Goal: Task Accomplishment & Management: Use online tool/utility

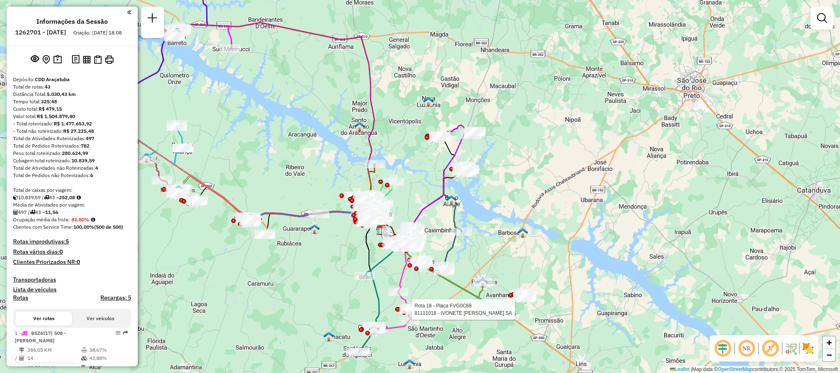
select select "**********"
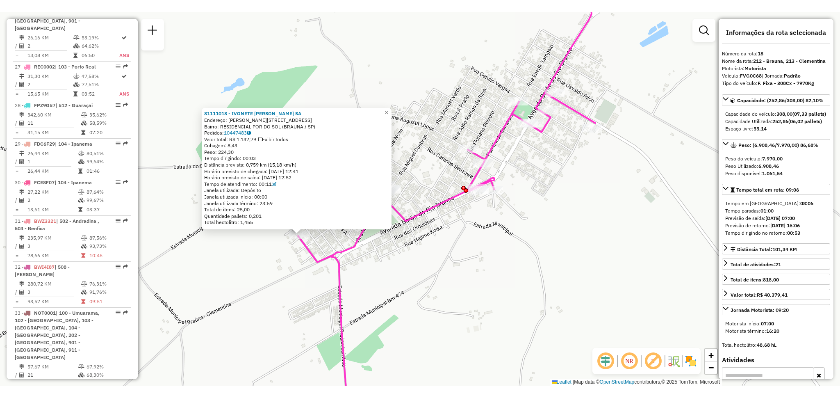
scroll to position [1498, 0]
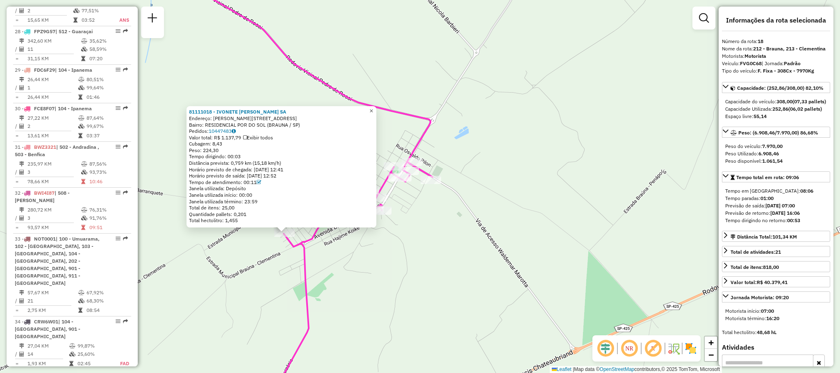
click at [373, 111] on span "×" at bounding box center [372, 110] width 4 height 7
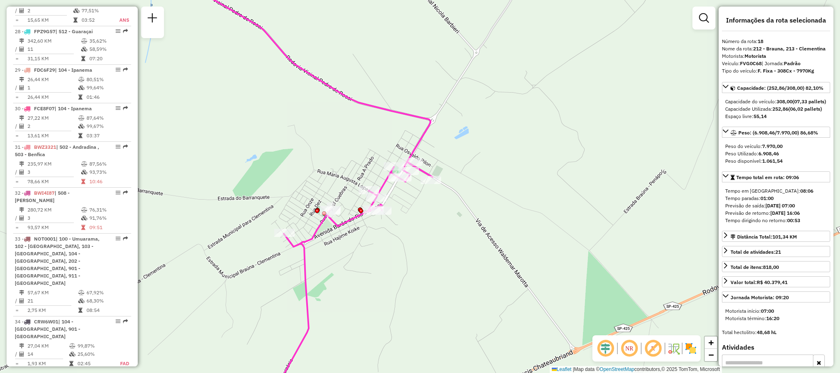
click at [446, 287] on div "Janela de atendimento Grade de atendimento Capacidade Transportadoras Veículos …" at bounding box center [420, 186] width 840 height 373
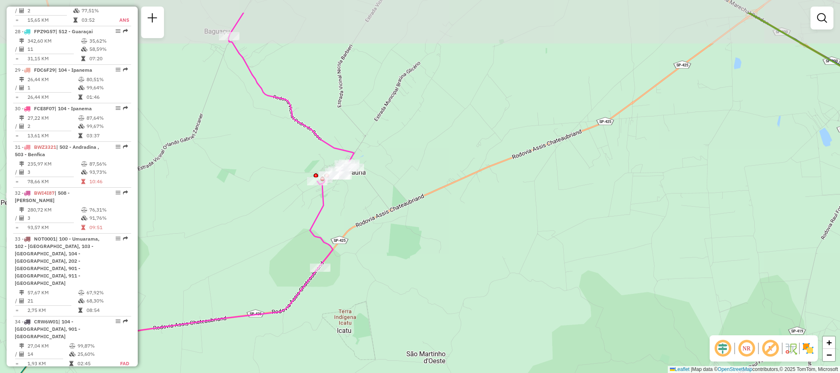
drag, startPoint x: 261, startPoint y: 138, endPoint x: 272, endPoint y: 182, distance: 45.7
click at [272, 182] on div "Janela de atendimento Grade de atendimento Capacidade Transportadoras Veículos …" at bounding box center [420, 186] width 840 height 373
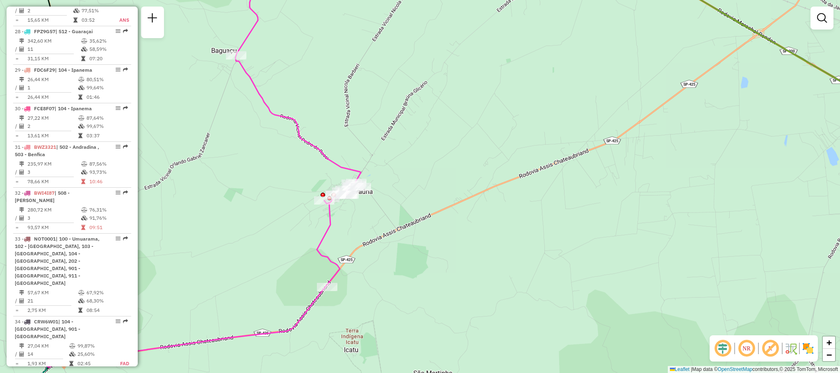
drag, startPoint x: 370, startPoint y: 115, endPoint x: 395, endPoint y: 169, distance: 59.6
click at [395, 169] on div "Janela de atendimento Grade de atendimento Capacidade Transportadoras Veículos …" at bounding box center [420, 186] width 840 height 373
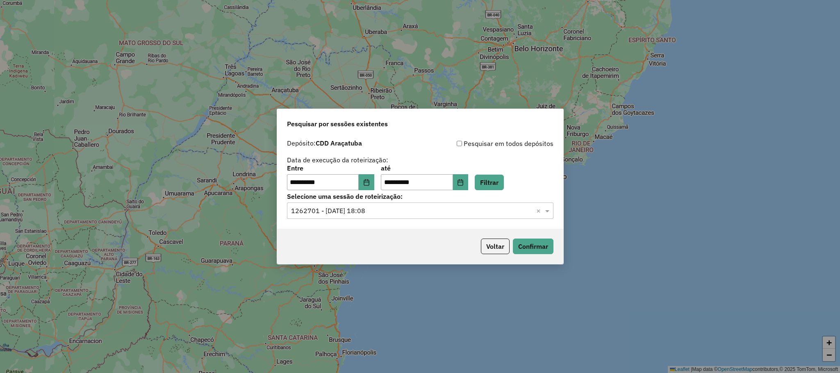
click at [450, 200] on label "Selecione uma sessão de roteirização:" at bounding box center [420, 197] width 267 height 10
click at [427, 212] on input "text" at bounding box center [412, 211] width 242 height 10
